Goal: Find specific page/section: Find specific page/section

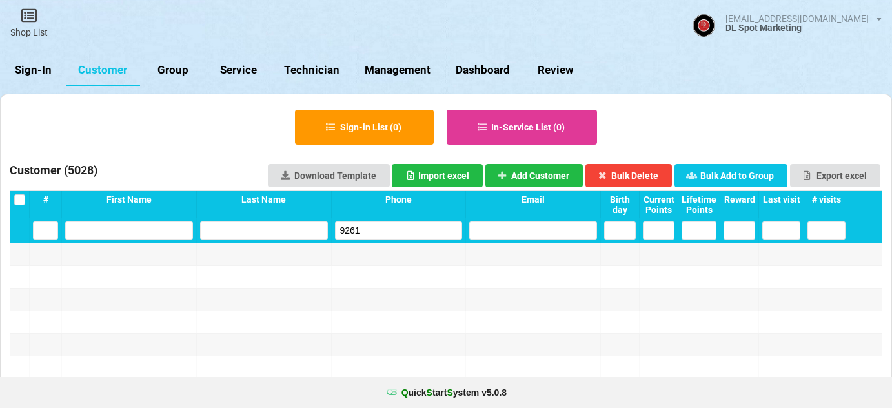
select select "25"
click at [38, 72] on link "Sign-In" at bounding box center [33, 70] width 66 height 31
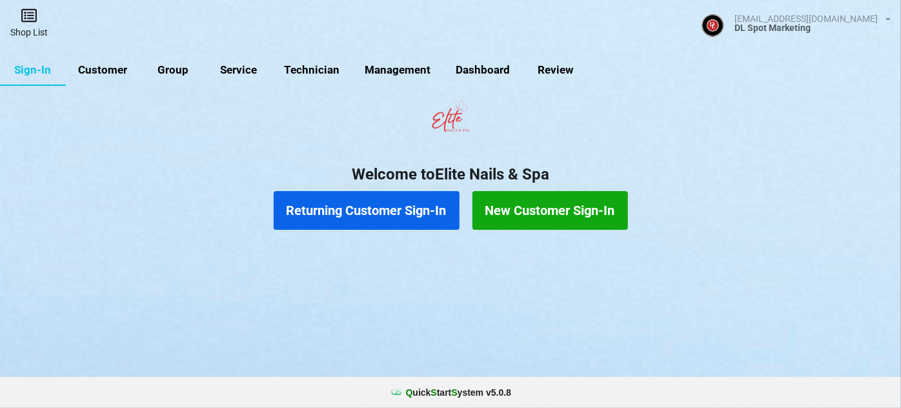
click at [31, 27] on link "Shop List" at bounding box center [29, 23] width 58 height 46
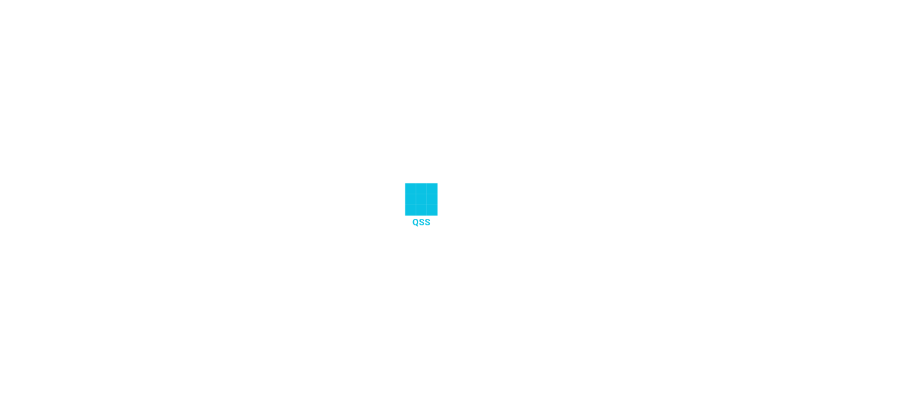
select select "25"
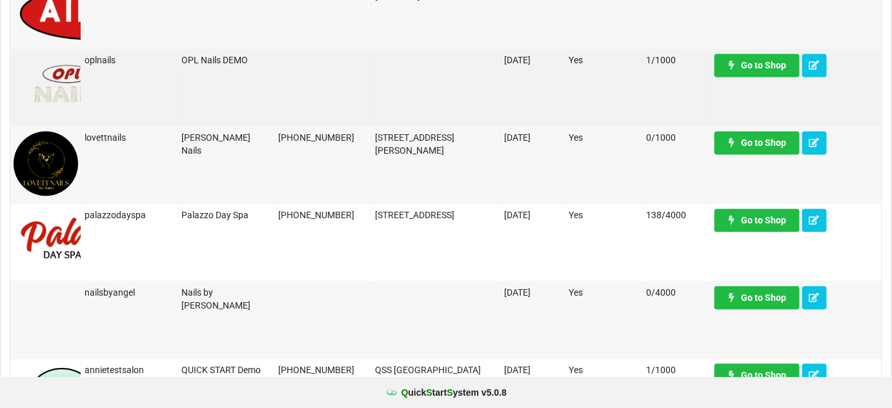
scroll to position [782, 0]
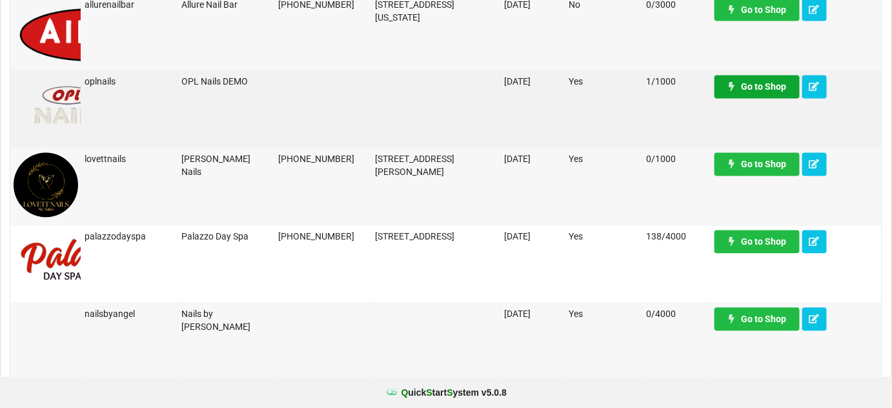
click at [761, 91] on link "Go to Shop" at bounding box center [756, 86] width 85 height 23
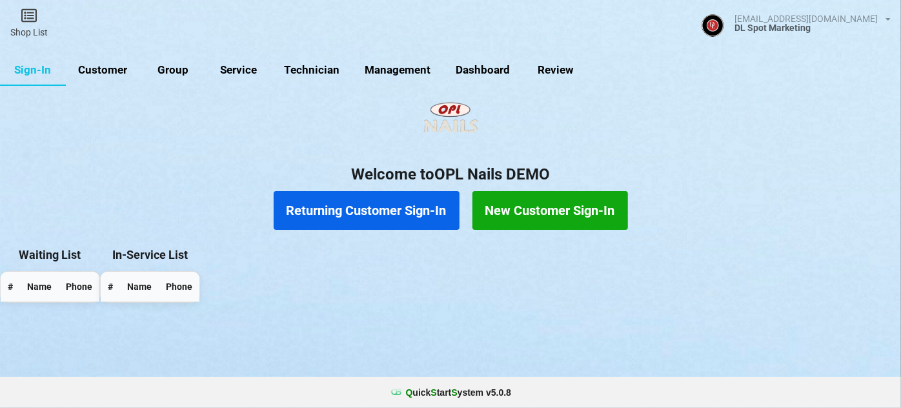
click at [103, 68] on link "Customer" at bounding box center [103, 70] width 74 height 31
select select "25"
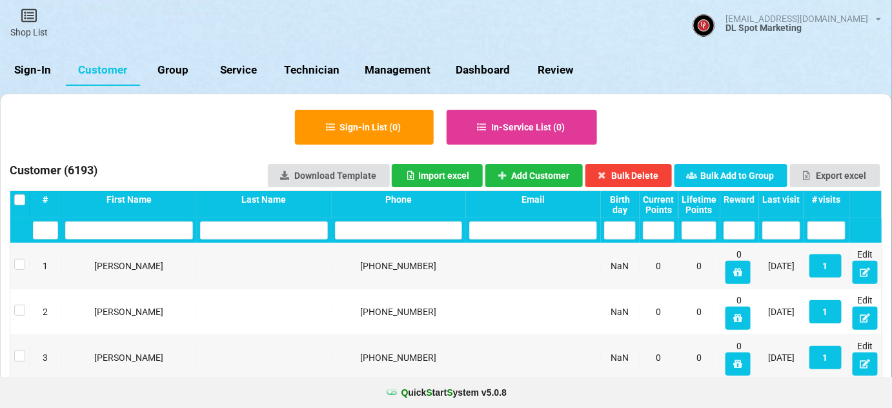
click at [440, 237] on input "text" at bounding box center [399, 230] width 128 height 18
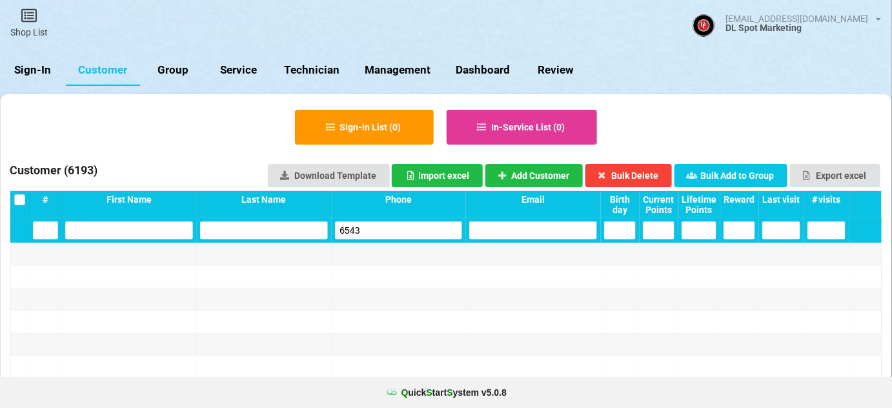
click at [426, 230] on input "6543" at bounding box center [399, 230] width 128 height 18
click at [426, 230] on input "3255" at bounding box center [399, 230] width 128 height 18
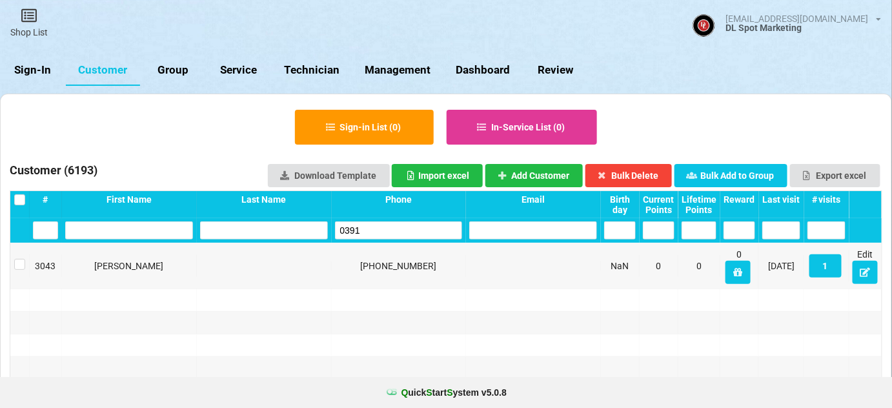
click at [419, 229] on input "0391" at bounding box center [399, 230] width 128 height 18
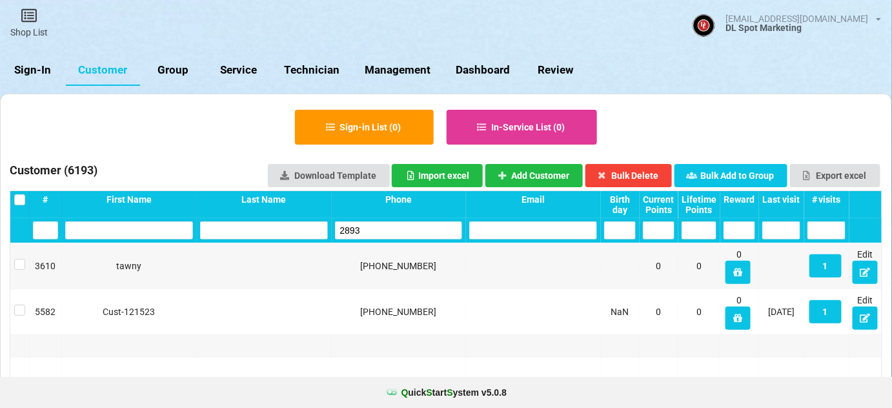
click at [374, 226] on input "2893" at bounding box center [399, 230] width 128 height 18
click at [384, 223] on input "3833" at bounding box center [399, 230] width 128 height 18
type input "3833"
